Goal: Check status

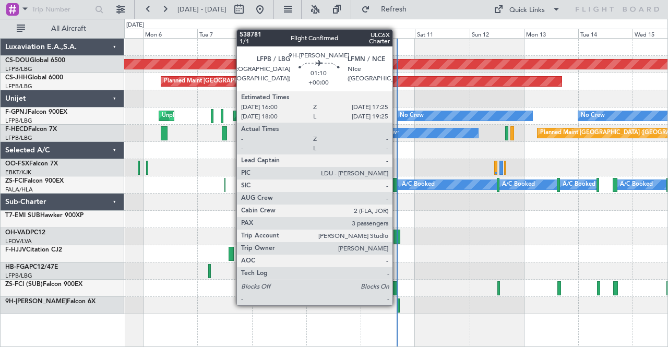
click at [397, 304] on div at bounding box center [398, 305] width 4 height 14
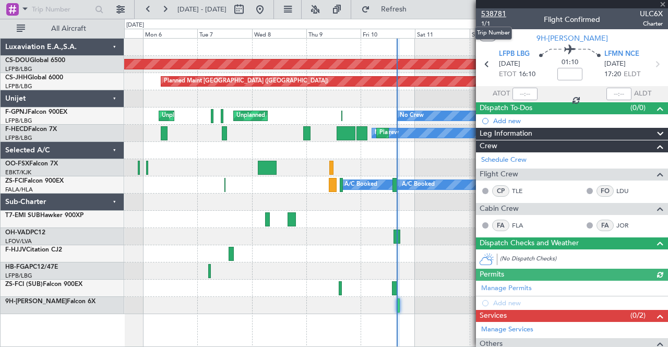
click at [489, 15] on span "538781" at bounding box center [493, 13] width 25 height 11
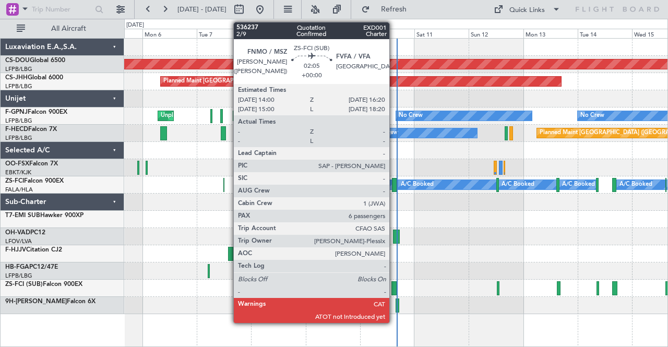
click at [394, 291] on div at bounding box center [394, 288] width 6 height 14
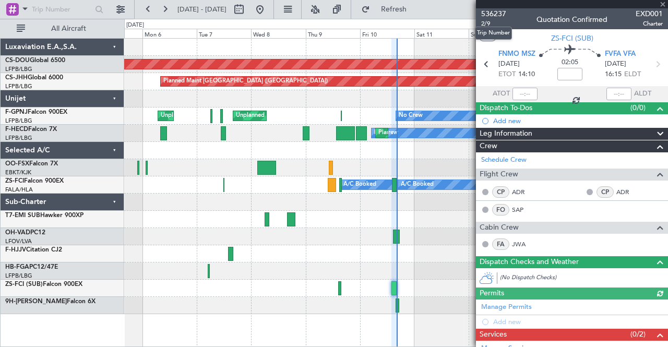
click at [500, 10] on span "536237" at bounding box center [493, 13] width 25 height 11
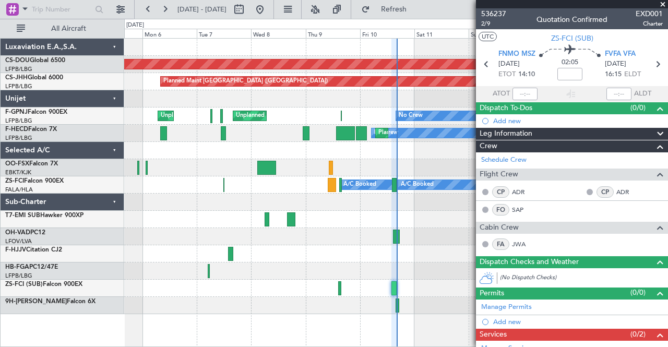
click at [664, 3] on span at bounding box center [662, 4] width 10 height 9
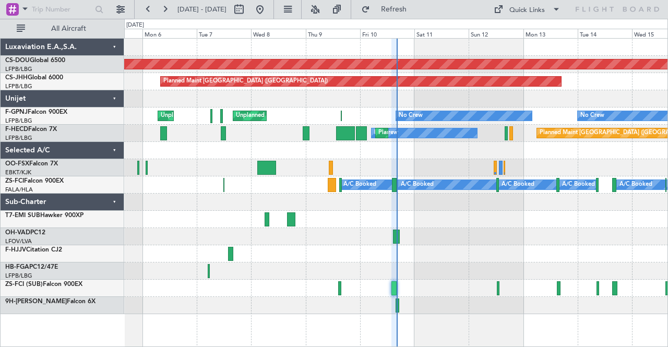
type input "0"
